Goal: Find specific page/section: Find specific page/section

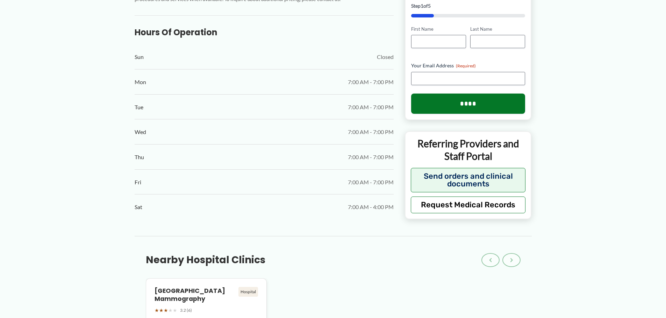
scroll to position [629, 0]
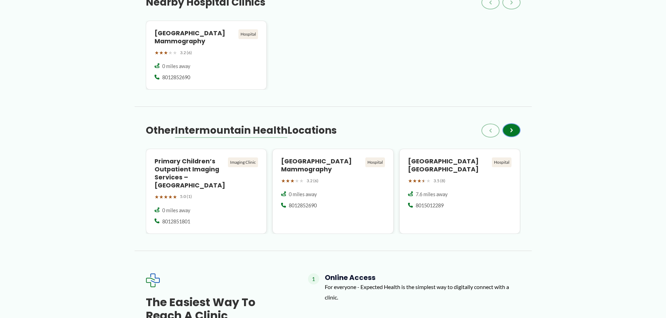
click at [515, 128] on button "›" at bounding box center [511, 130] width 18 height 14
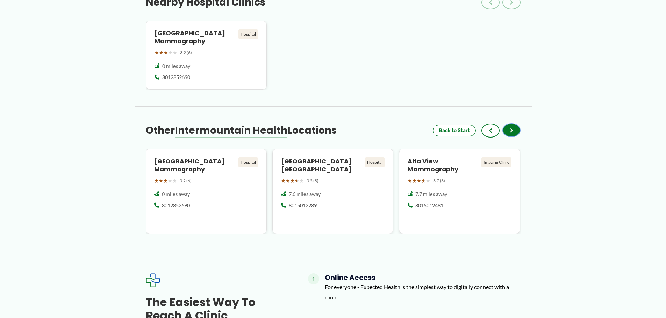
click at [515, 128] on button "›" at bounding box center [511, 130] width 18 height 14
click at [516, 128] on button "›" at bounding box center [511, 130] width 18 height 14
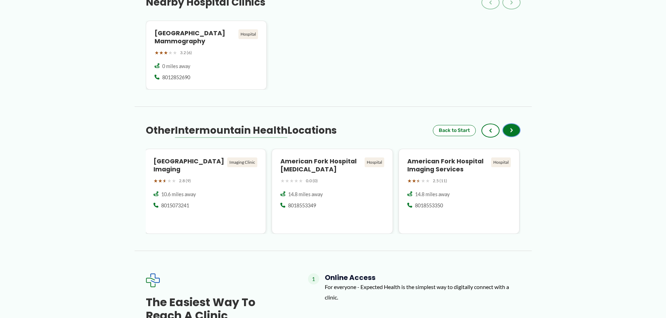
click at [510, 131] on span "›" at bounding box center [511, 130] width 3 height 8
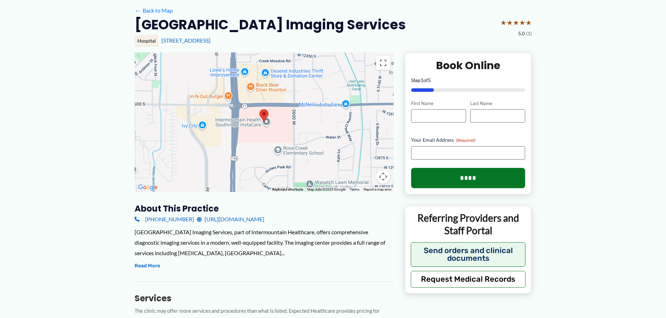
scroll to position [70, 0]
